Goal: Information Seeking & Learning: Learn about a topic

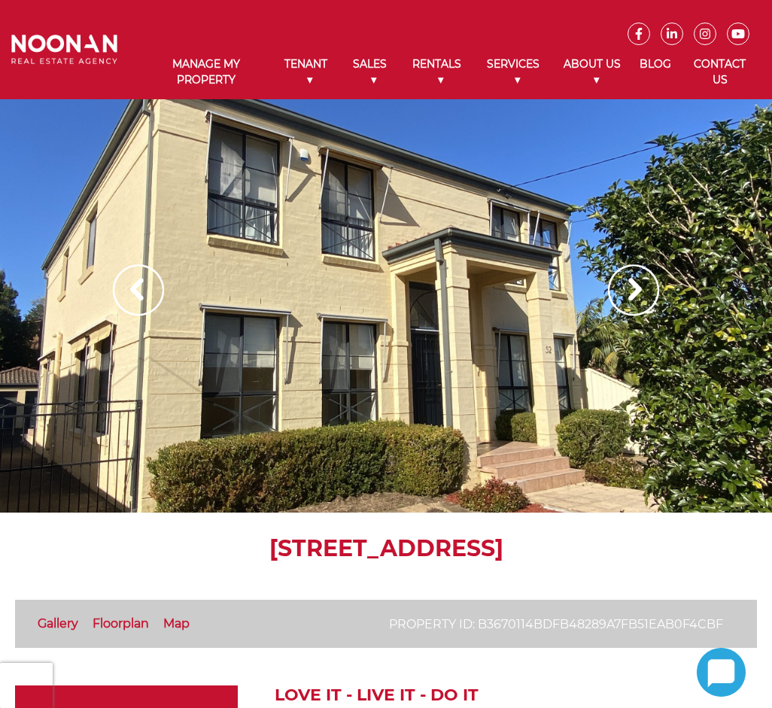
click at [622, 270] on img at bounding box center [633, 290] width 51 height 51
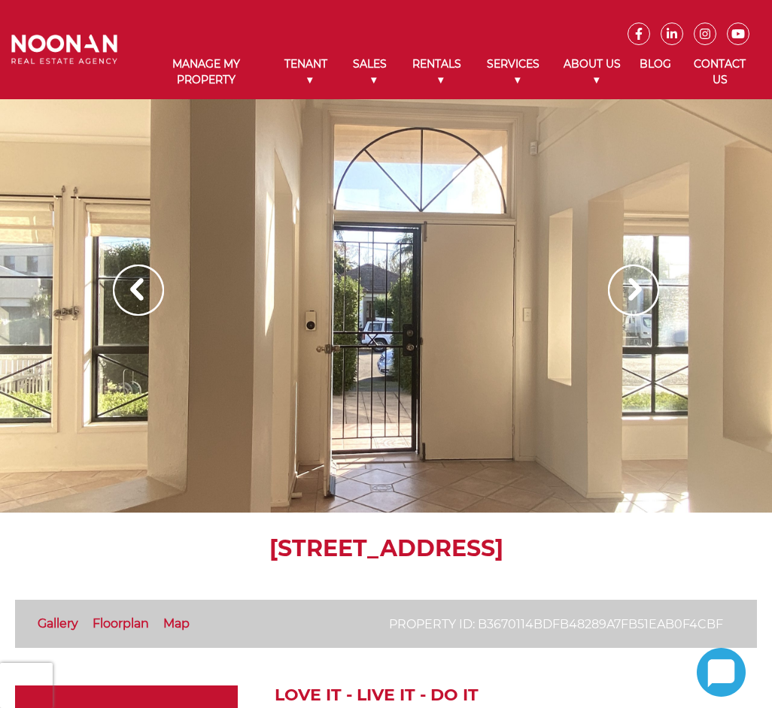
click at [623, 286] on img at bounding box center [633, 290] width 51 height 51
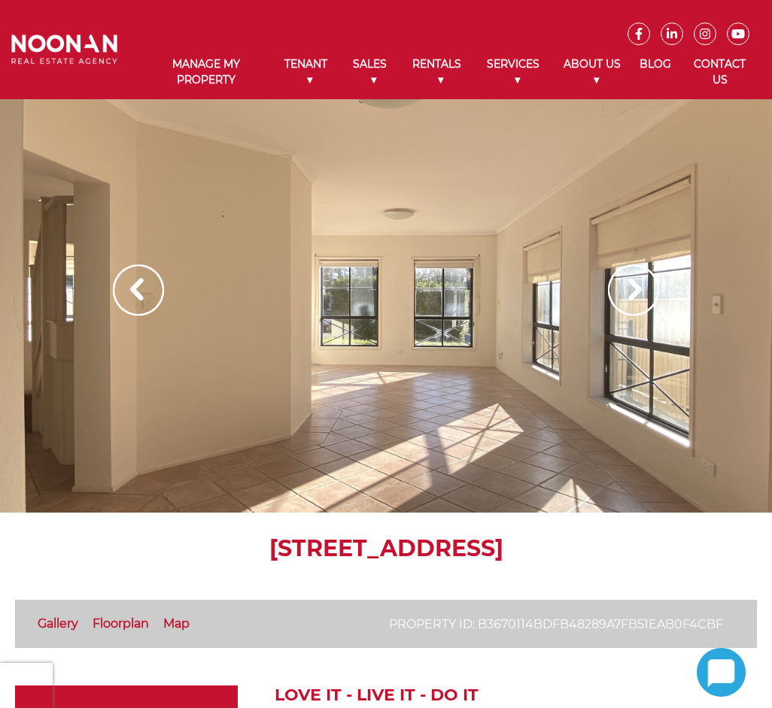
click at [623, 286] on img at bounding box center [633, 290] width 51 height 51
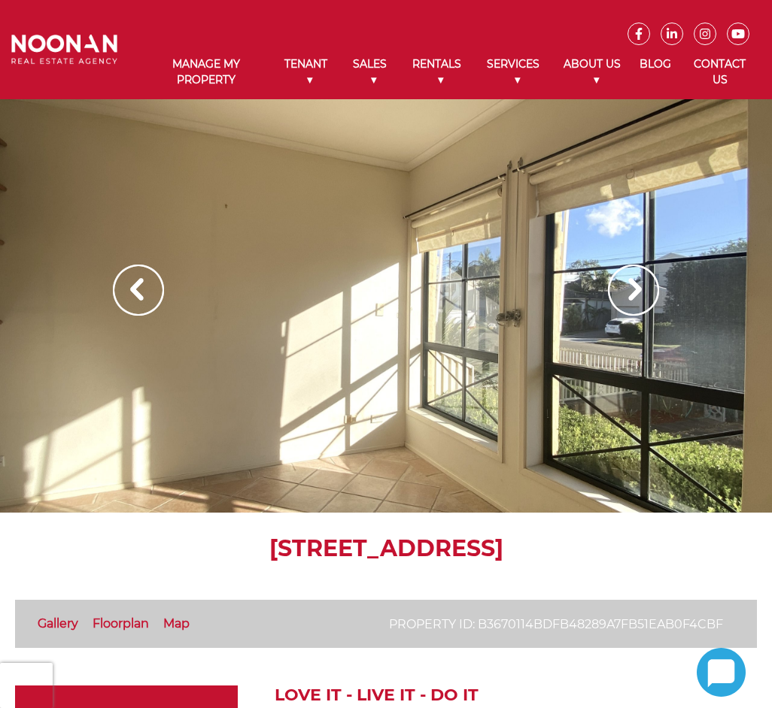
click at [623, 286] on img at bounding box center [633, 290] width 51 height 51
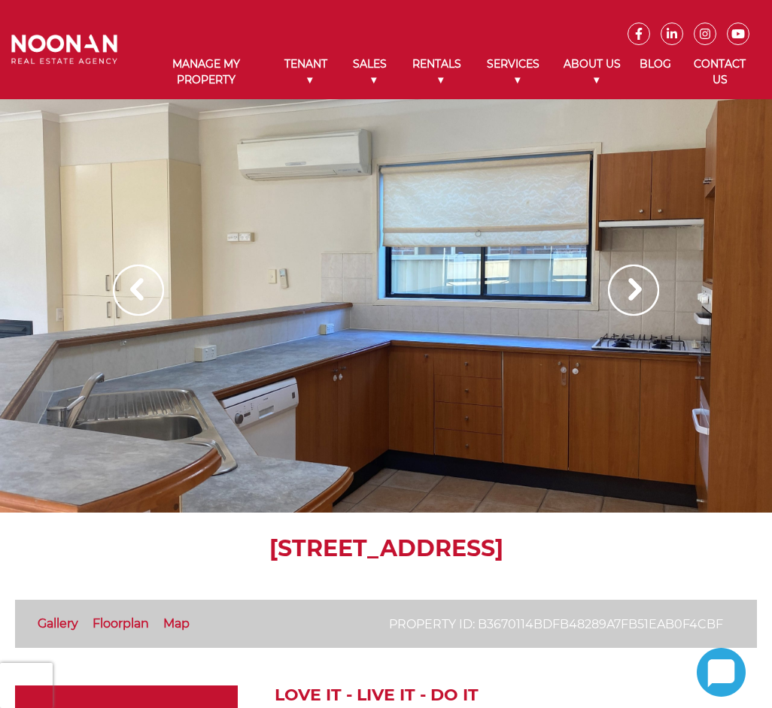
click at [623, 286] on img at bounding box center [633, 290] width 51 height 51
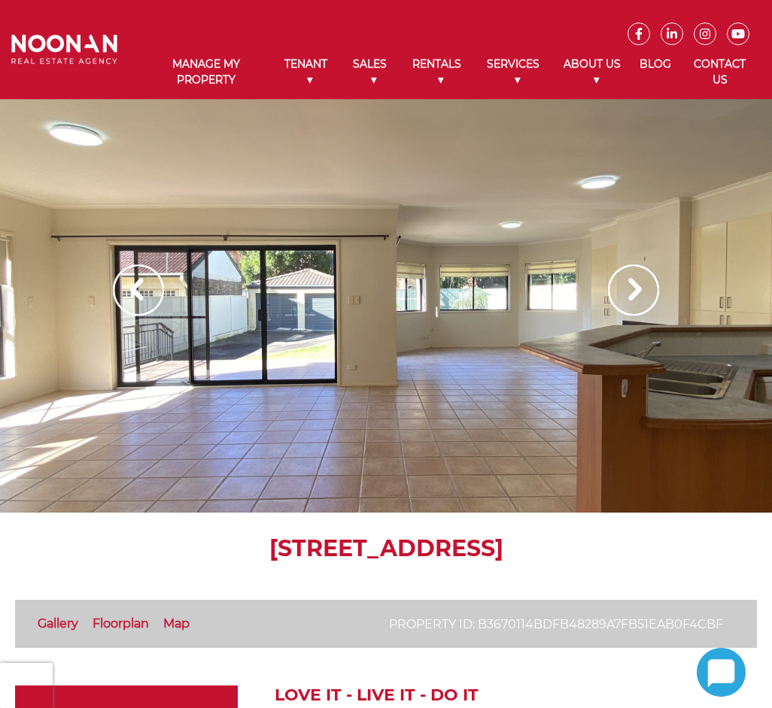
click at [623, 286] on img at bounding box center [633, 290] width 51 height 51
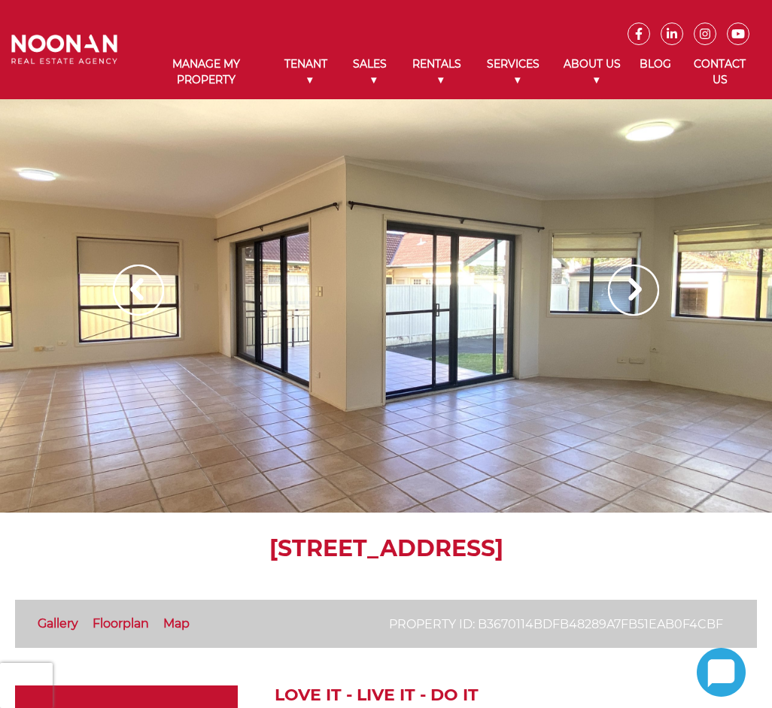
click at [623, 286] on img at bounding box center [633, 290] width 51 height 51
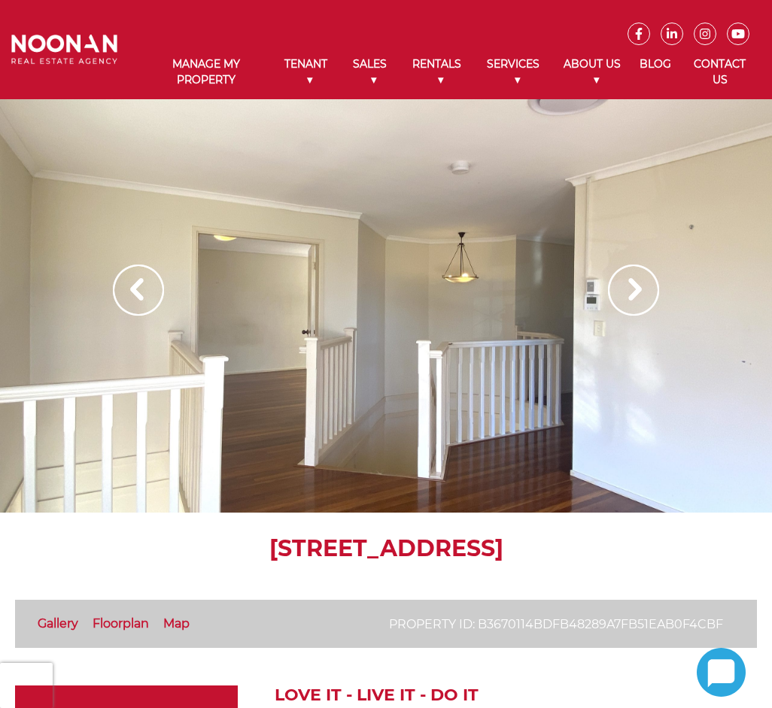
click at [623, 286] on img at bounding box center [633, 290] width 51 height 51
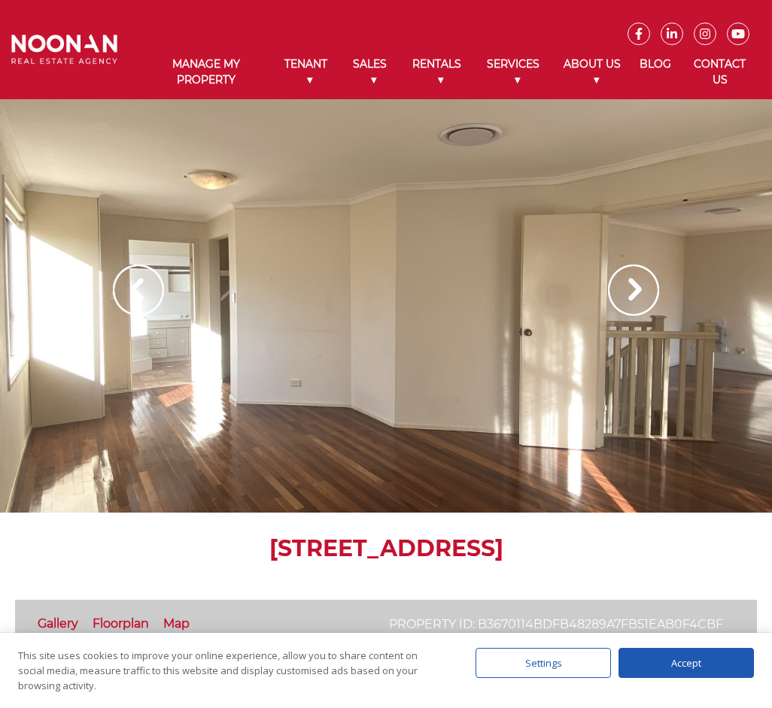
click at [623, 286] on img at bounding box center [633, 290] width 51 height 51
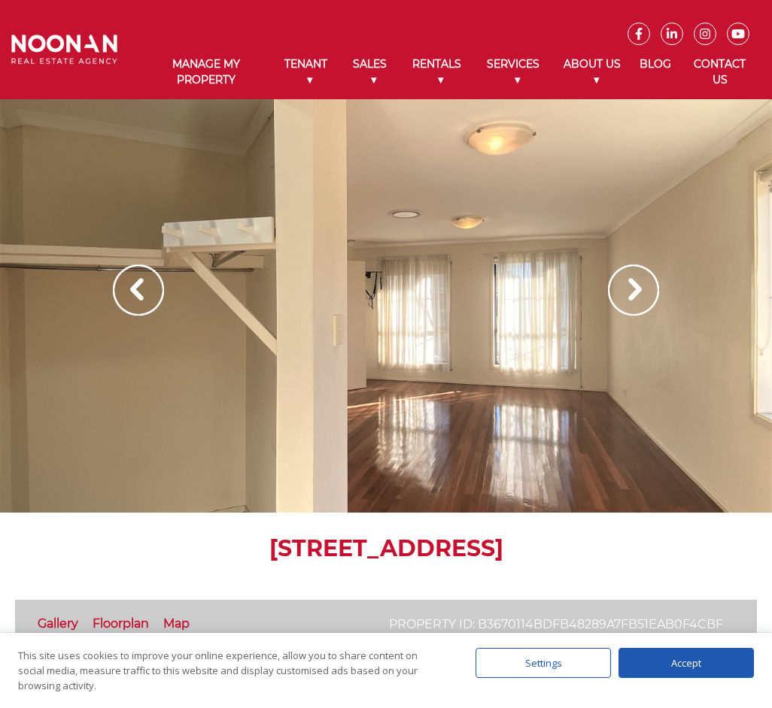
click at [623, 286] on img at bounding box center [633, 290] width 51 height 51
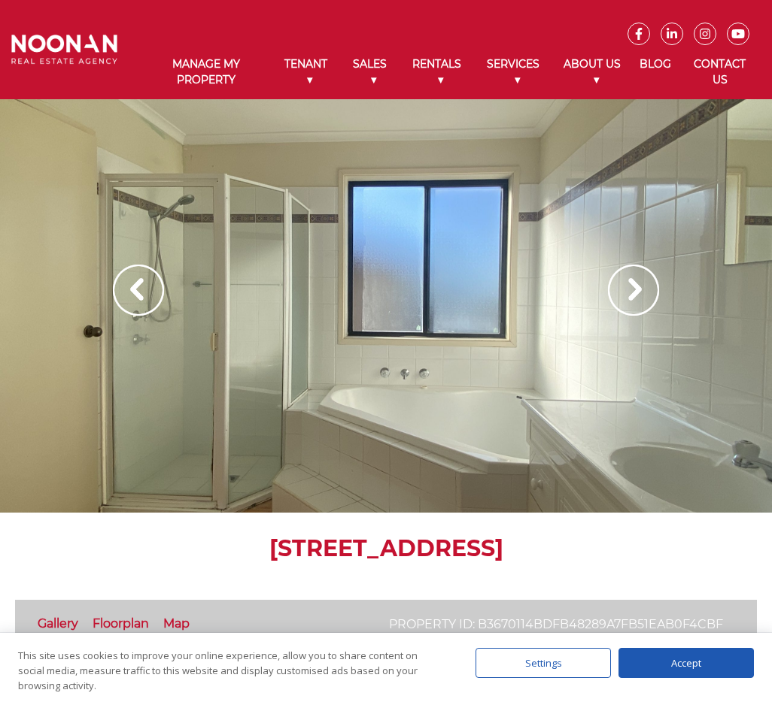
click at [623, 286] on img at bounding box center [633, 290] width 51 height 51
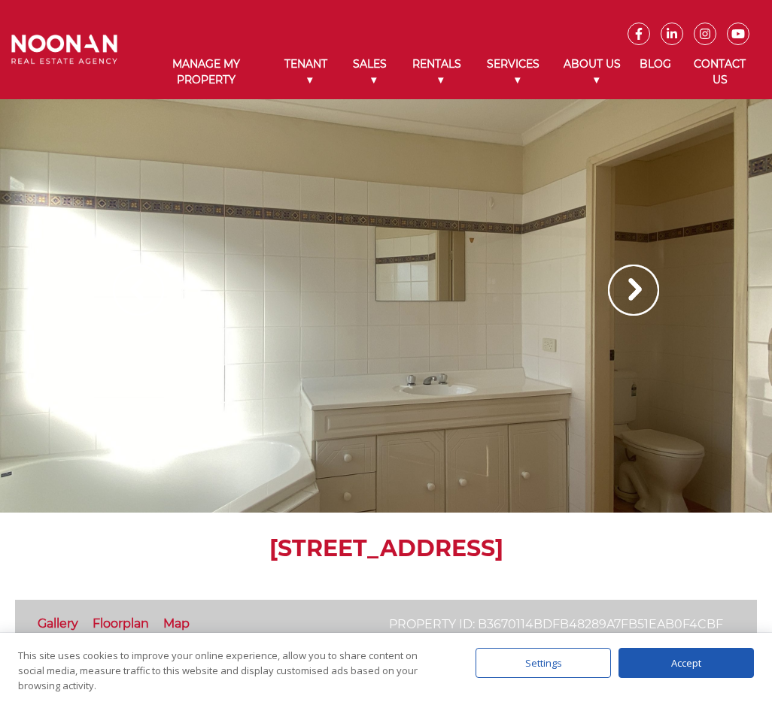
click at [623, 286] on img at bounding box center [633, 290] width 51 height 51
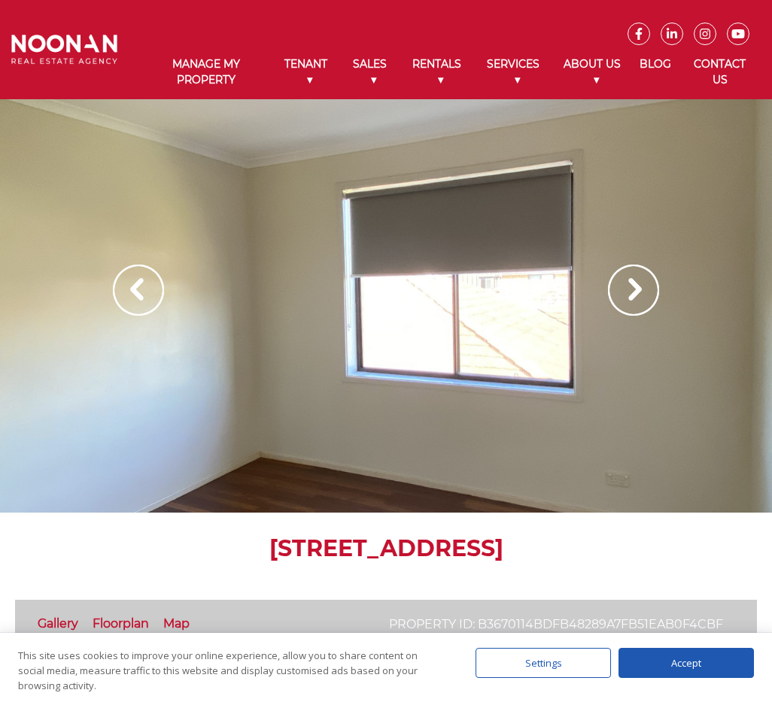
click at [623, 286] on img at bounding box center [633, 290] width 51 height 51
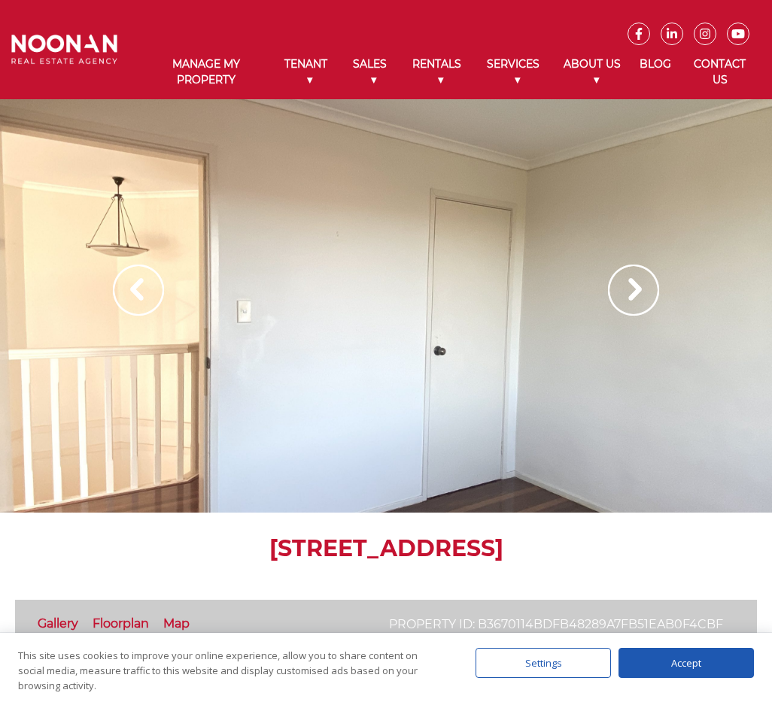
click at [623, 286] on img at bounding box center [633, 290] width 51 height 51
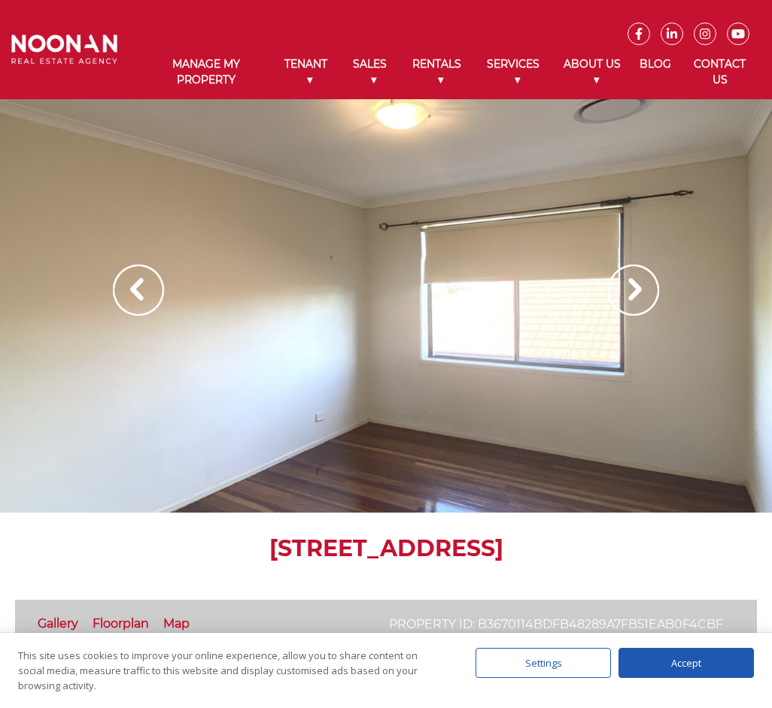
click at [623, 286] on img at bounding box center [633, 290] width 51 height 51
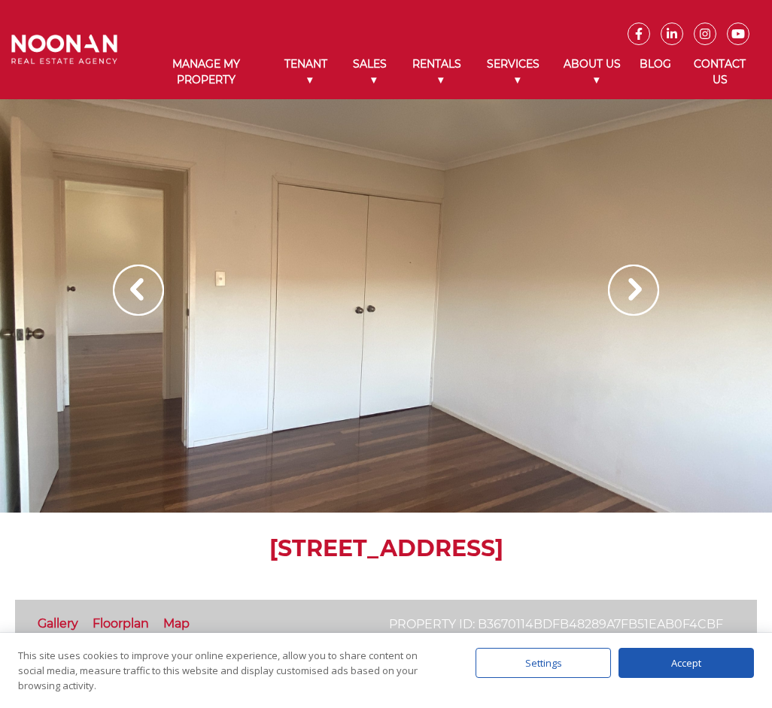
click at [623, 286] on img at bounding box center [633, 290] width 51 height 51
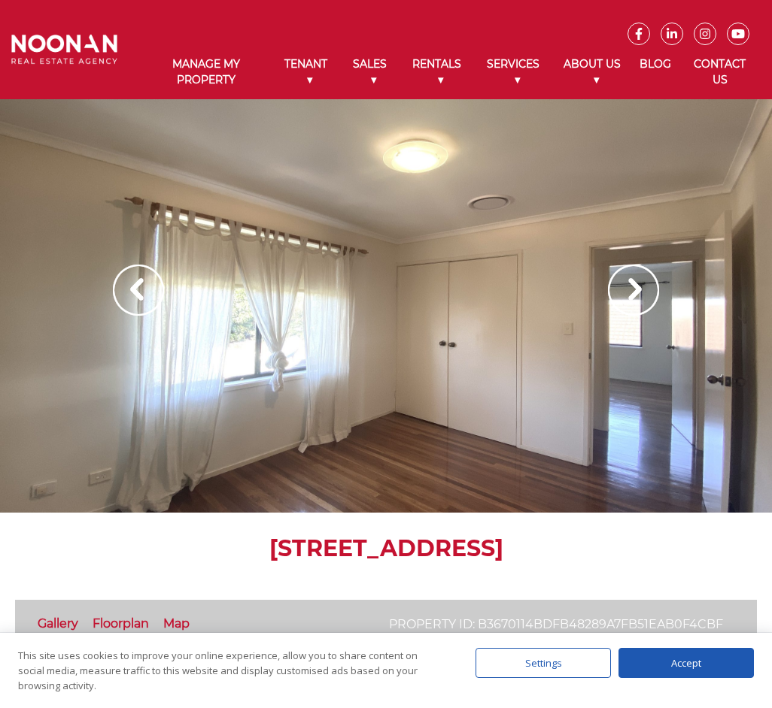
click at [623, 286] on img at bounding box center [633, 290] width 51 height 51
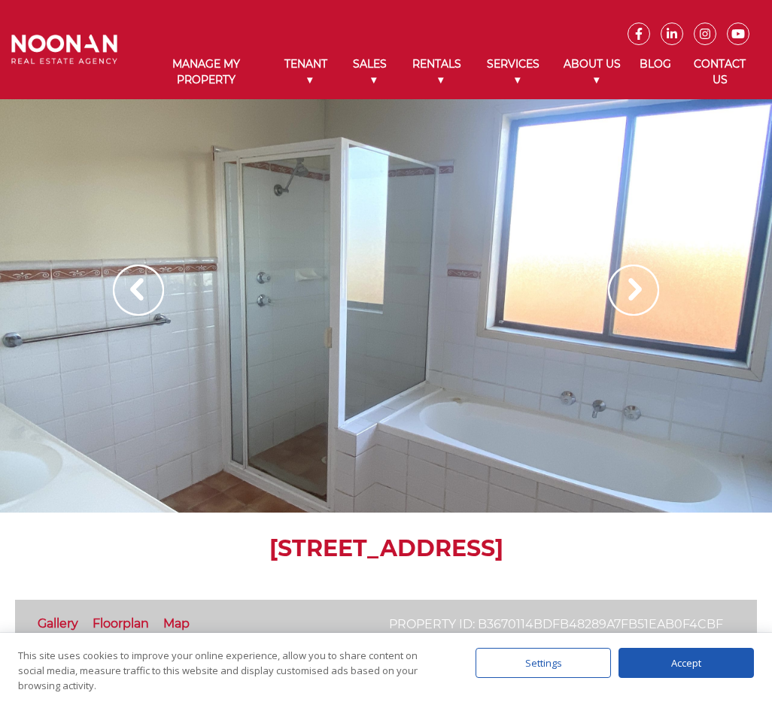
click at [623, 286] on img at bounding box center [633, 290] width 51 height 51
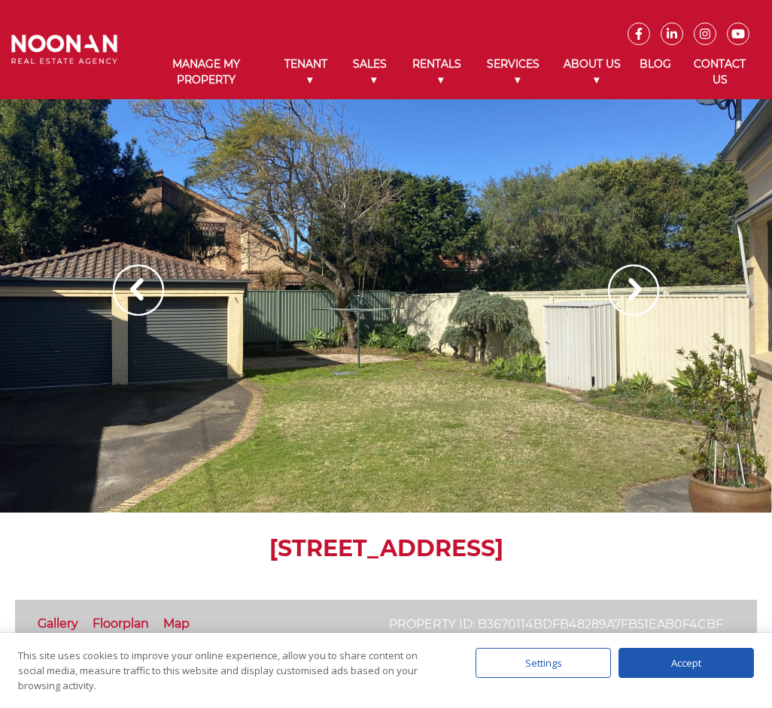
click at [623, 286] on img at bounding box center [633, 290] width 51 height 51
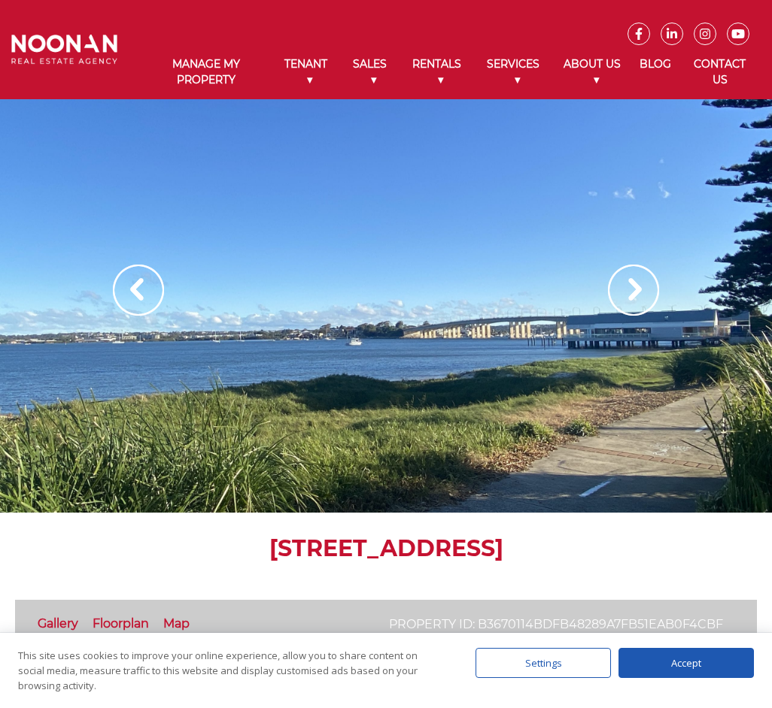
click at [623, 286] on img at bounding box center [633, 290] width 51 height 51
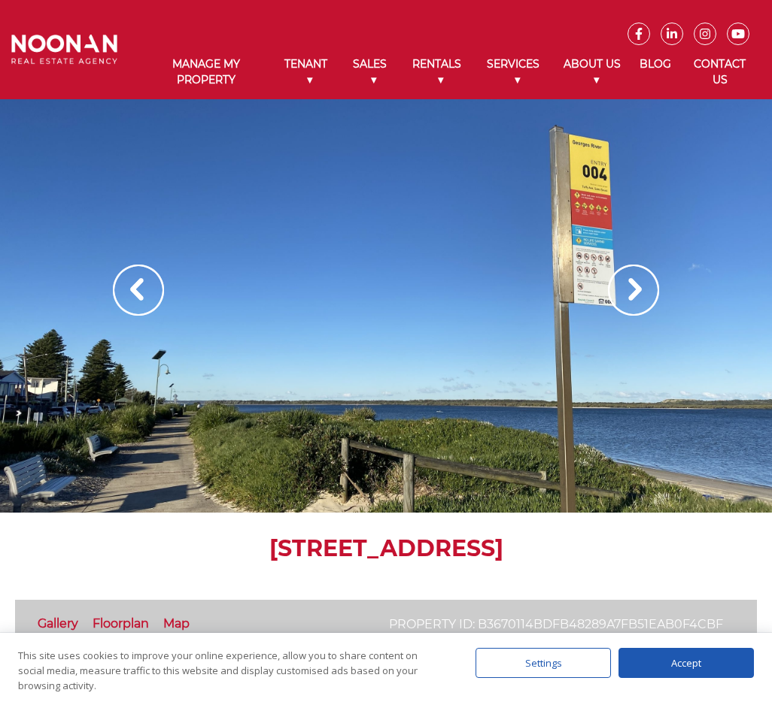
click at [623, 286] on img at bounding box center [633, 290] width 51 height 51
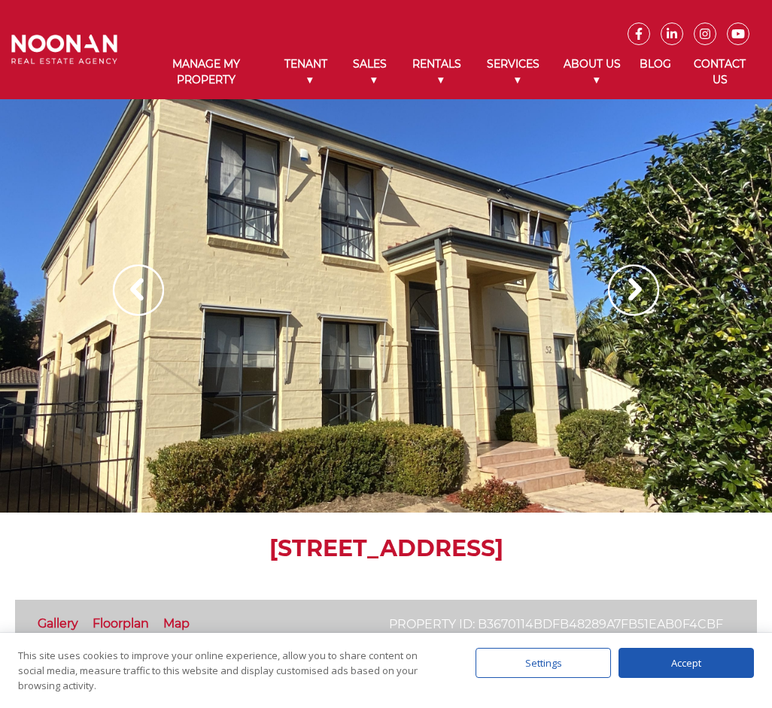
click at [623, 286] on img at bounding box center [633, 290] width 51 height 51
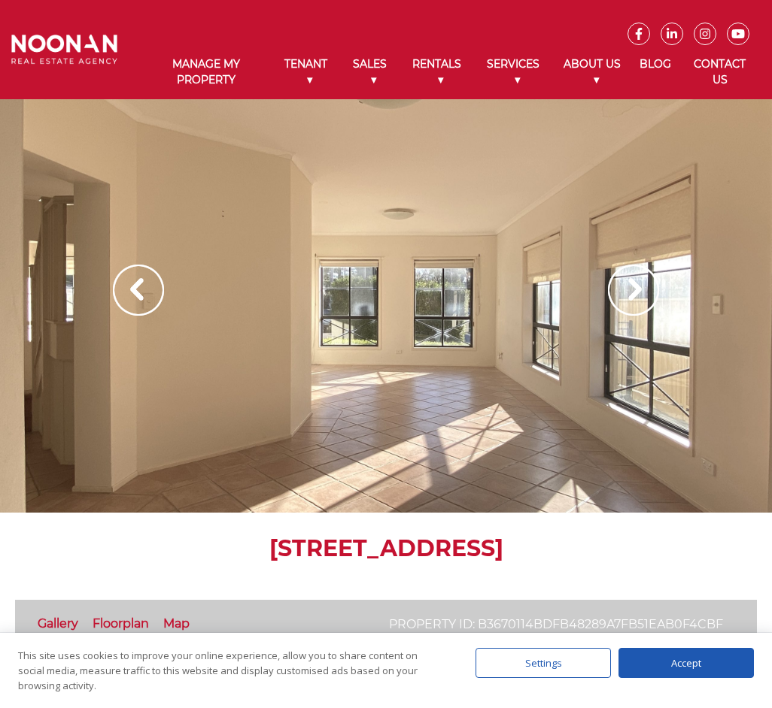
click at [623, 286] on img at bounding box center [633, 290] width 51 height 51
